Goal: Task Accomplishment & Management: Use online tool/utility

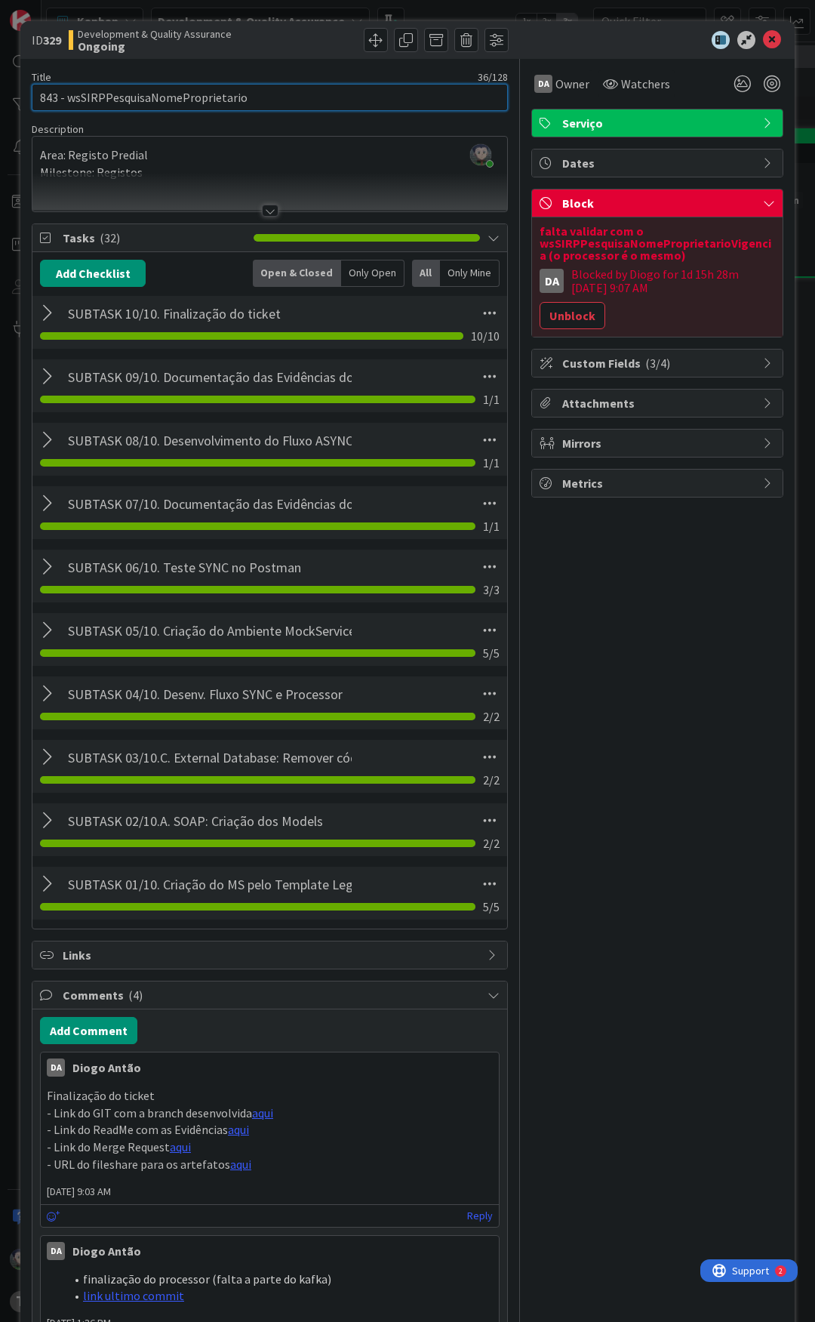
scroll to position [0, 326]
click at [764, 35] on icon at bounding box center [772, 40] width 18 height 18
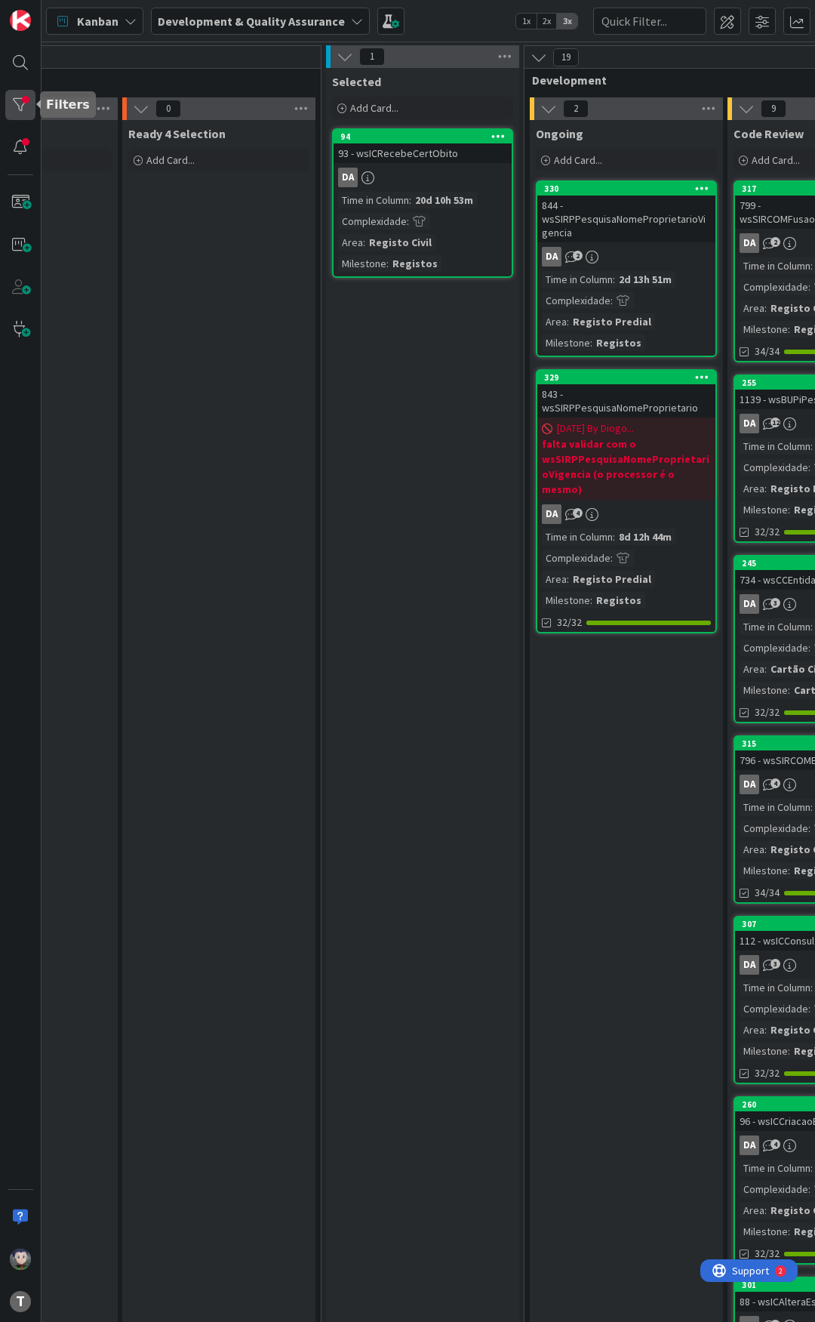
click at [13, 100] on div at bounding box center [20, 105] width 30 height 30
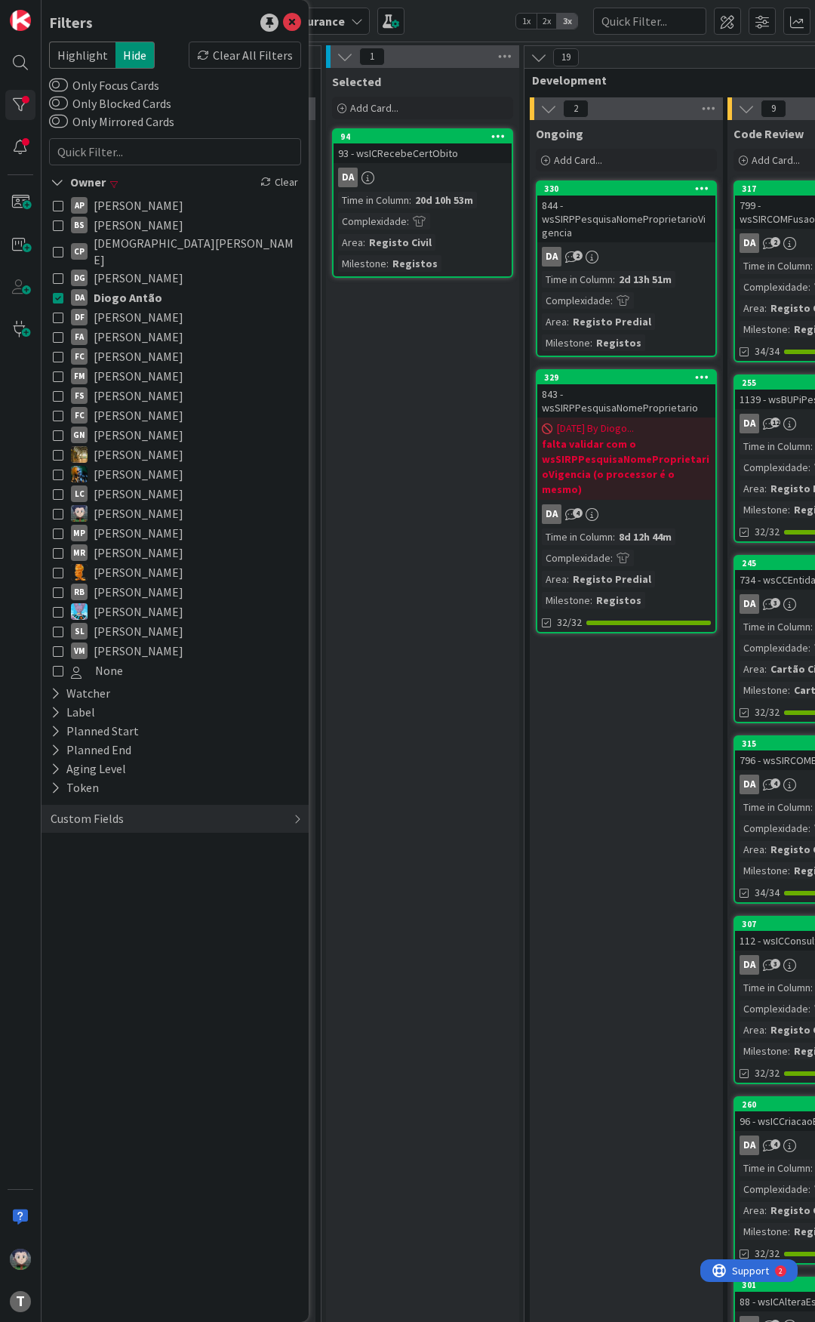
click at [59, 292] on icon at bounding box center [58, 297] width 11 height 11
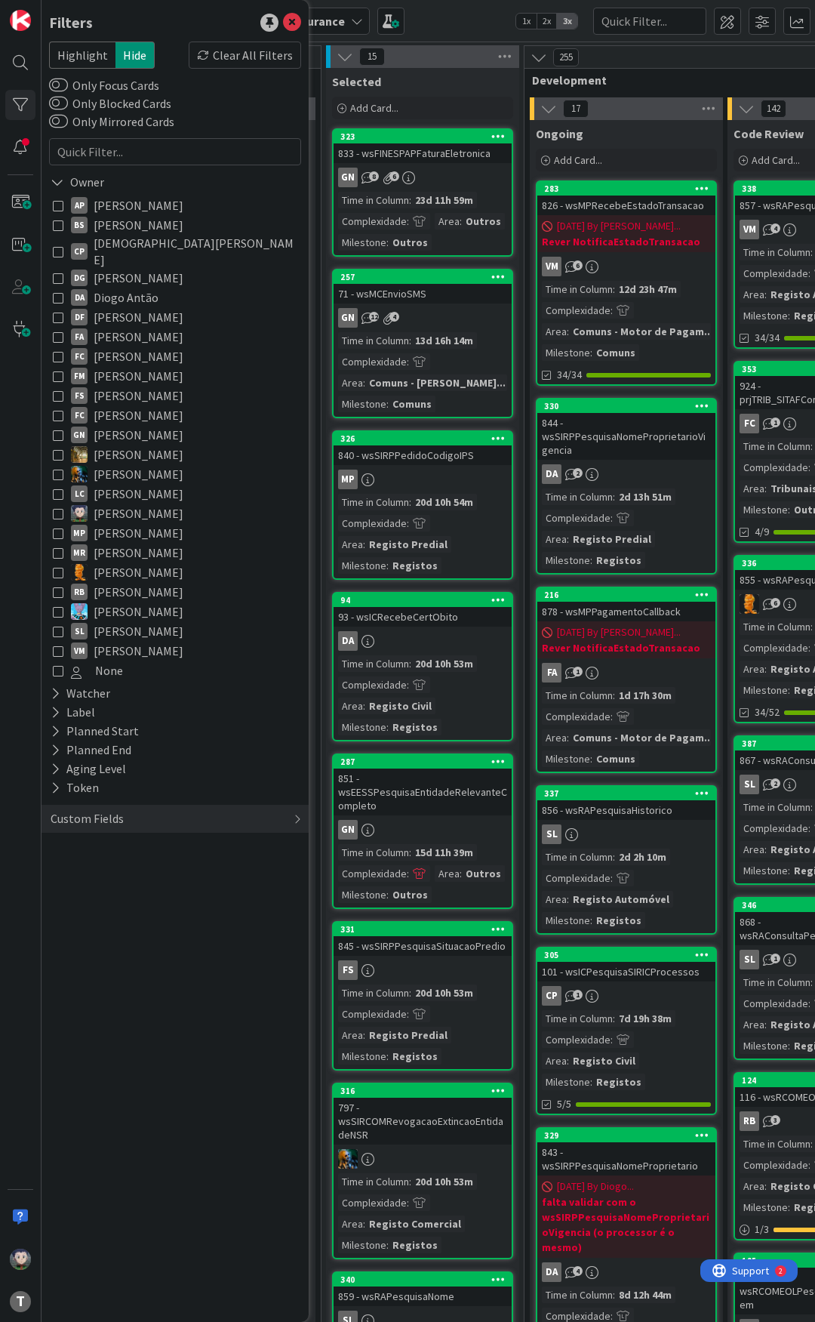
click at [58, 508] on icon at bounding box center [58, 513] width 11 height 11
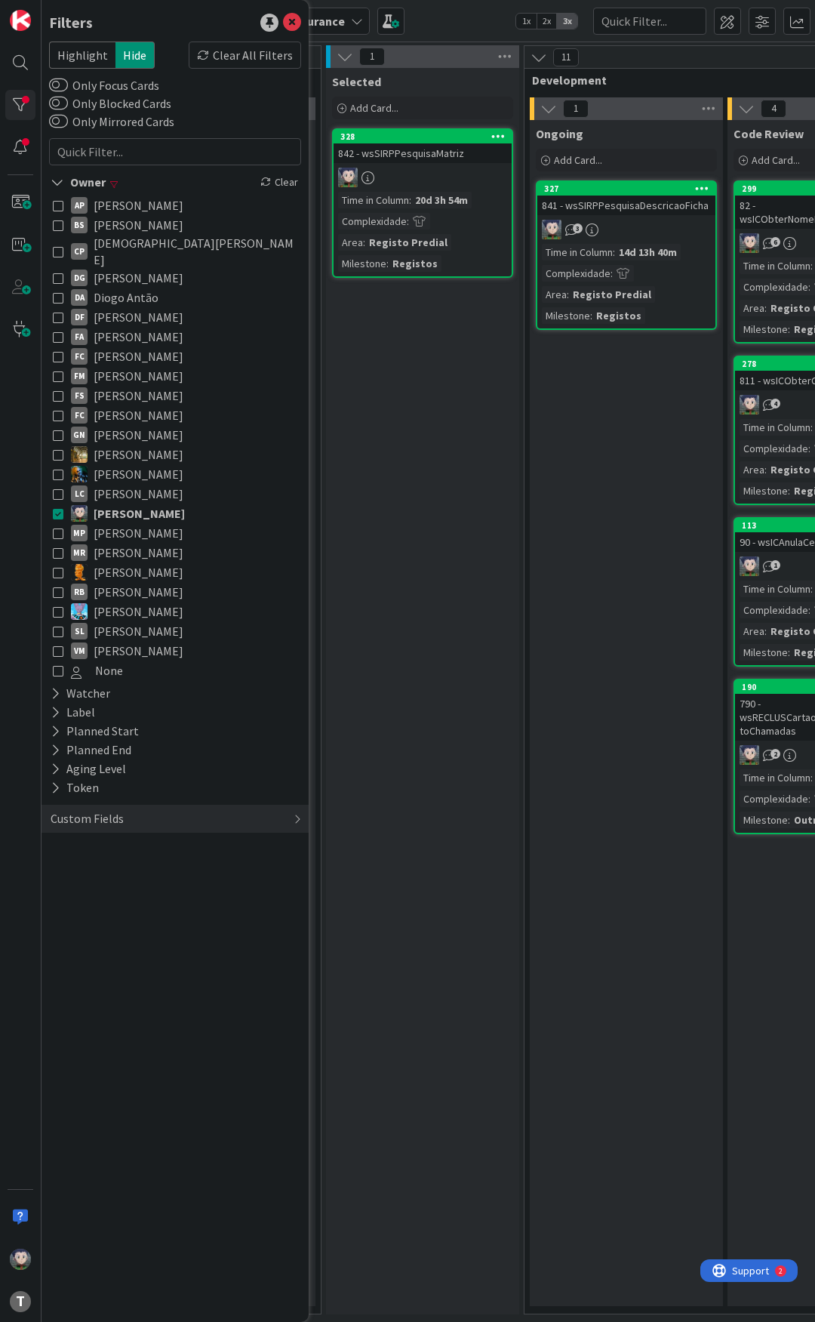
click at [458, 386] on div "Selected Add Card... 328 842 - wsSIRPPesquisaMatriz Time in Column : 20d 3h 54m…" at bounding box center [422, 691] width 193 height 1246
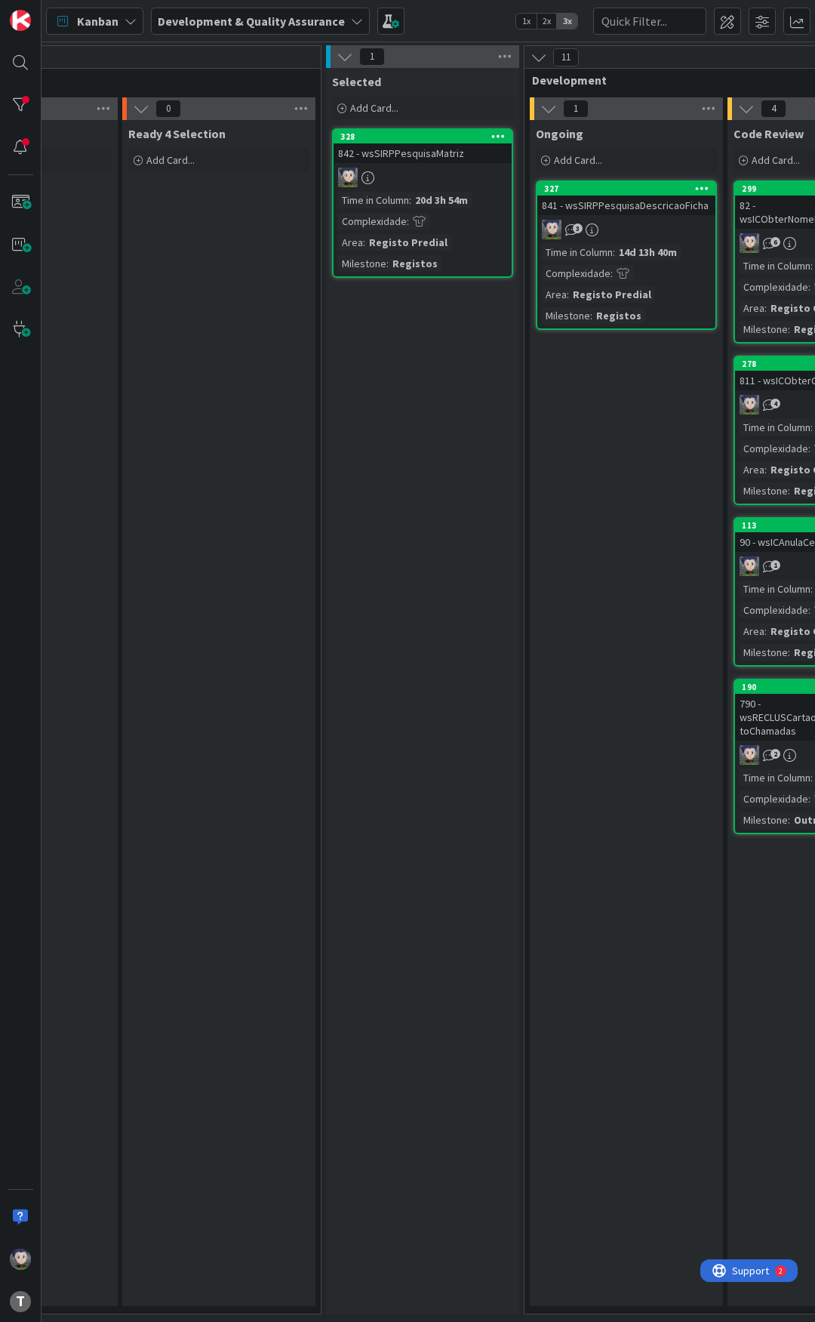
click at [425, 149] on div "842 - wsSIRPPesquisaMatriz" at bounding box center [423, 153] width 178 height 20
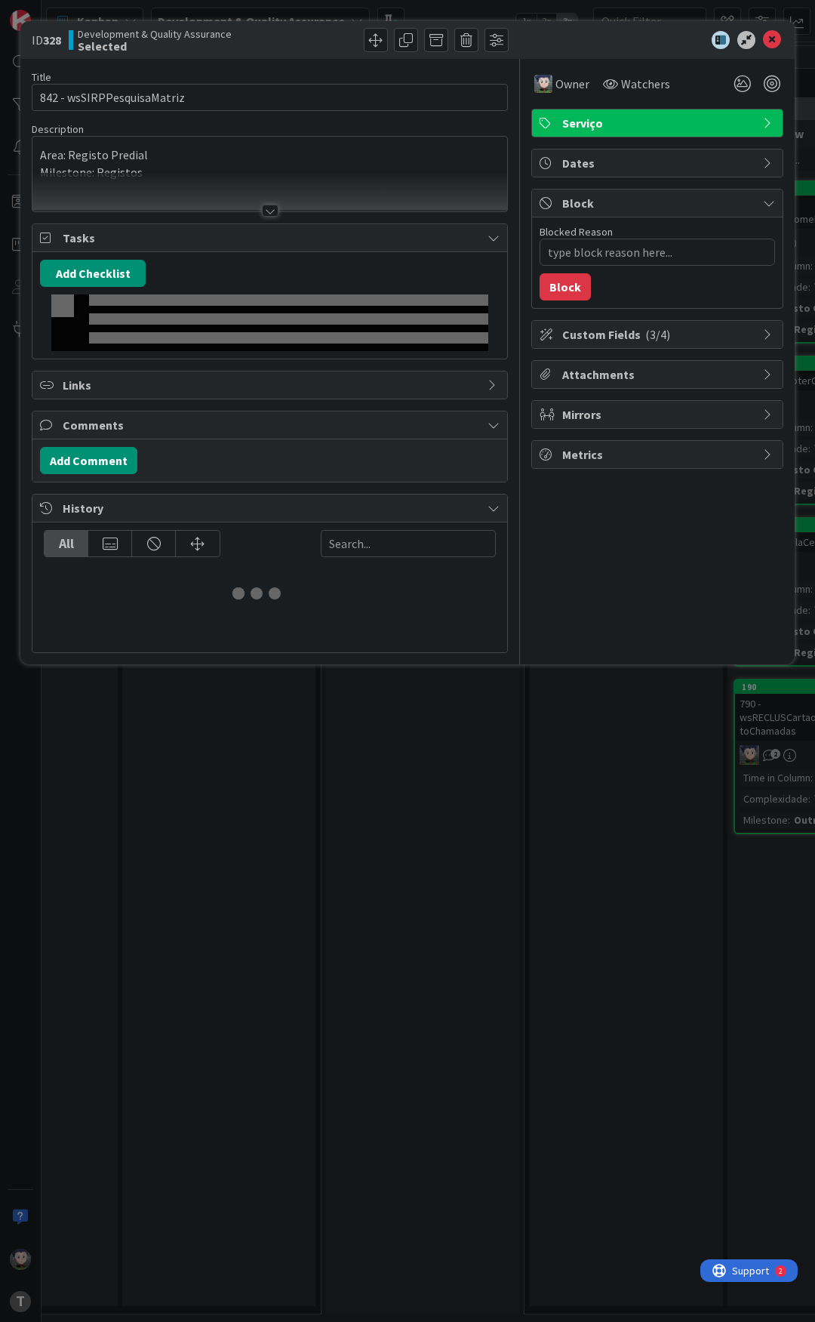
type textarea "x"
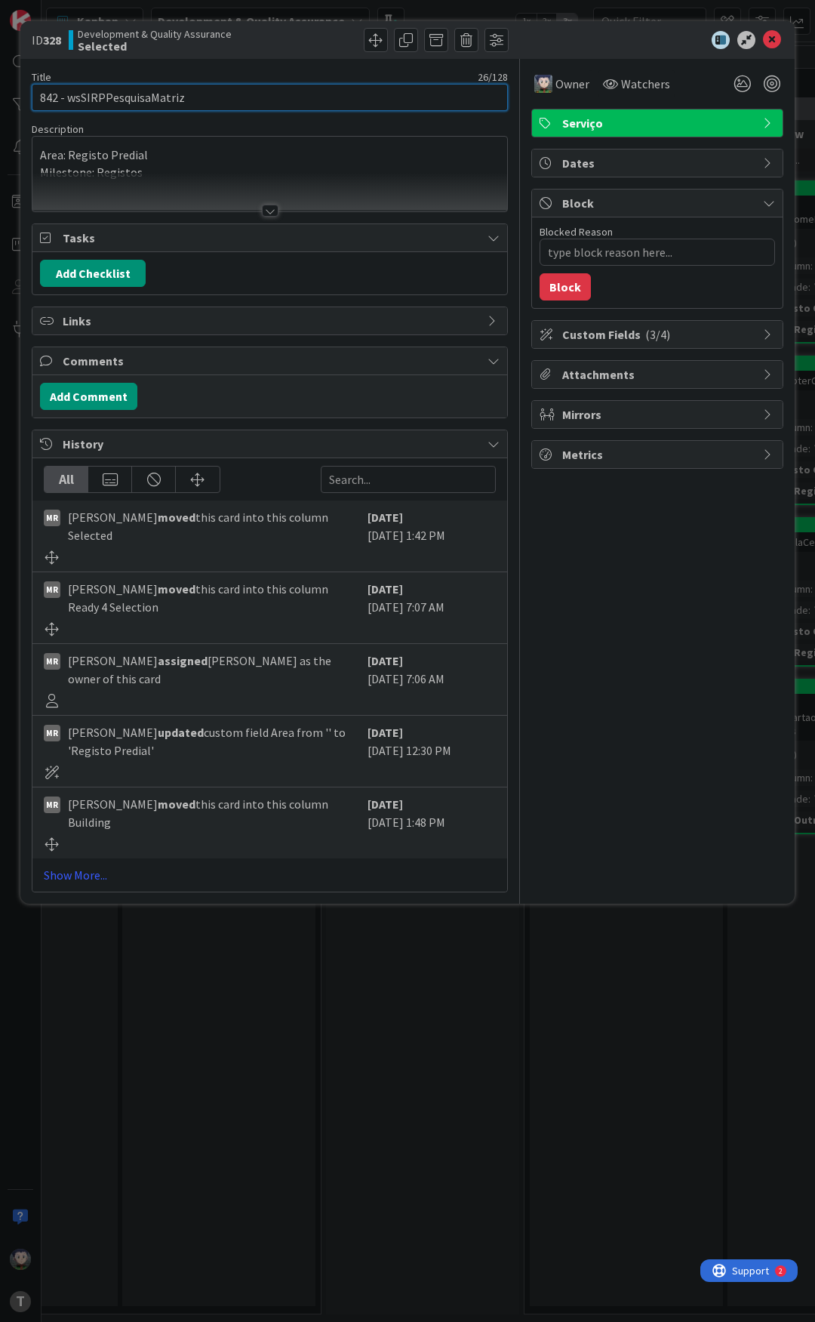
click at [138, 100] on input "842 - wsSIRPPesquisaMatriz" at bounding box center [270, 97] width 476 height 27
